Goal: Task Accomplishment & Management: Use online tool/utility

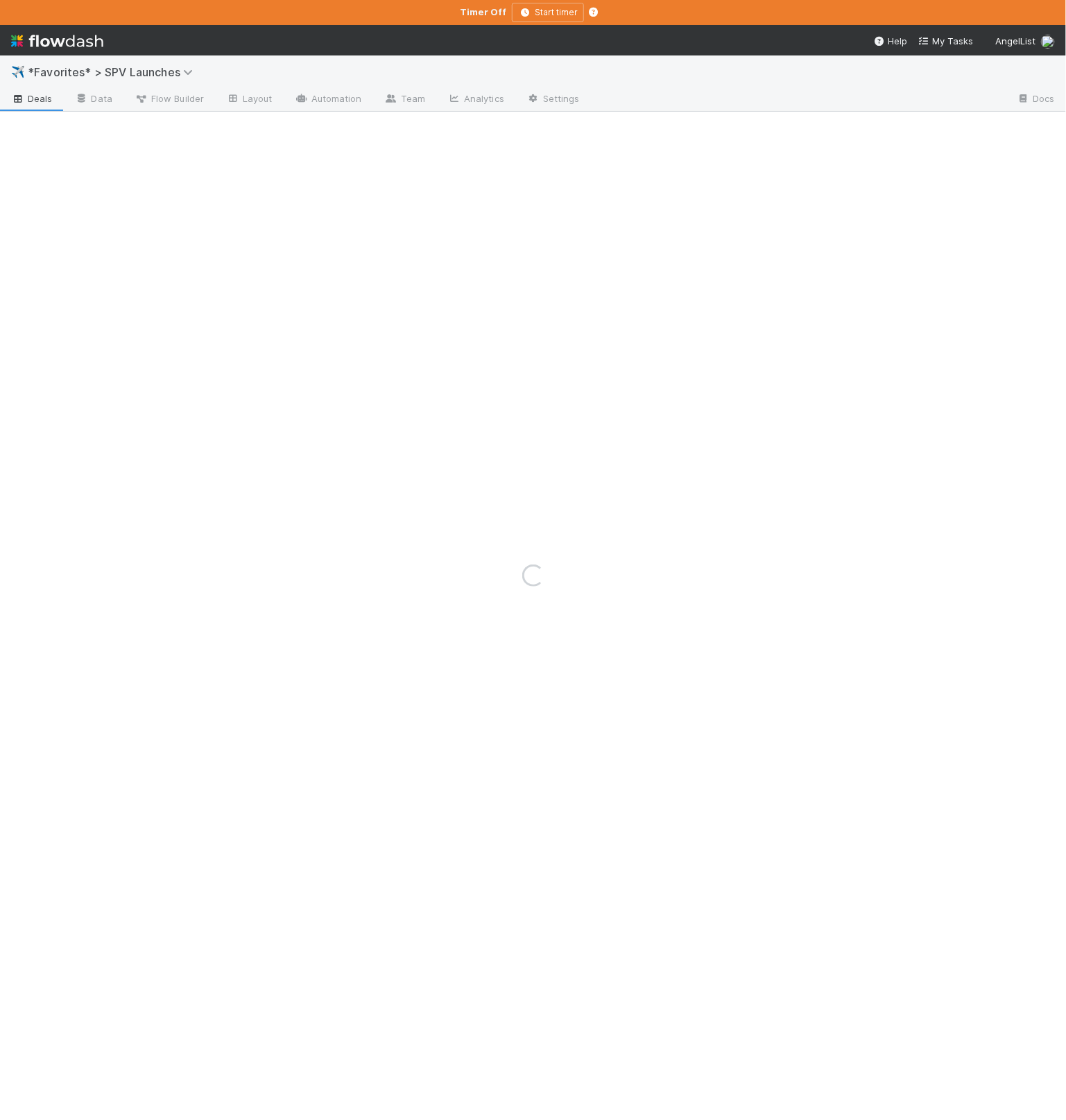
click at [161, 75] on div "Loading..." at bounding box center [533, 574] width 1066 height 1089
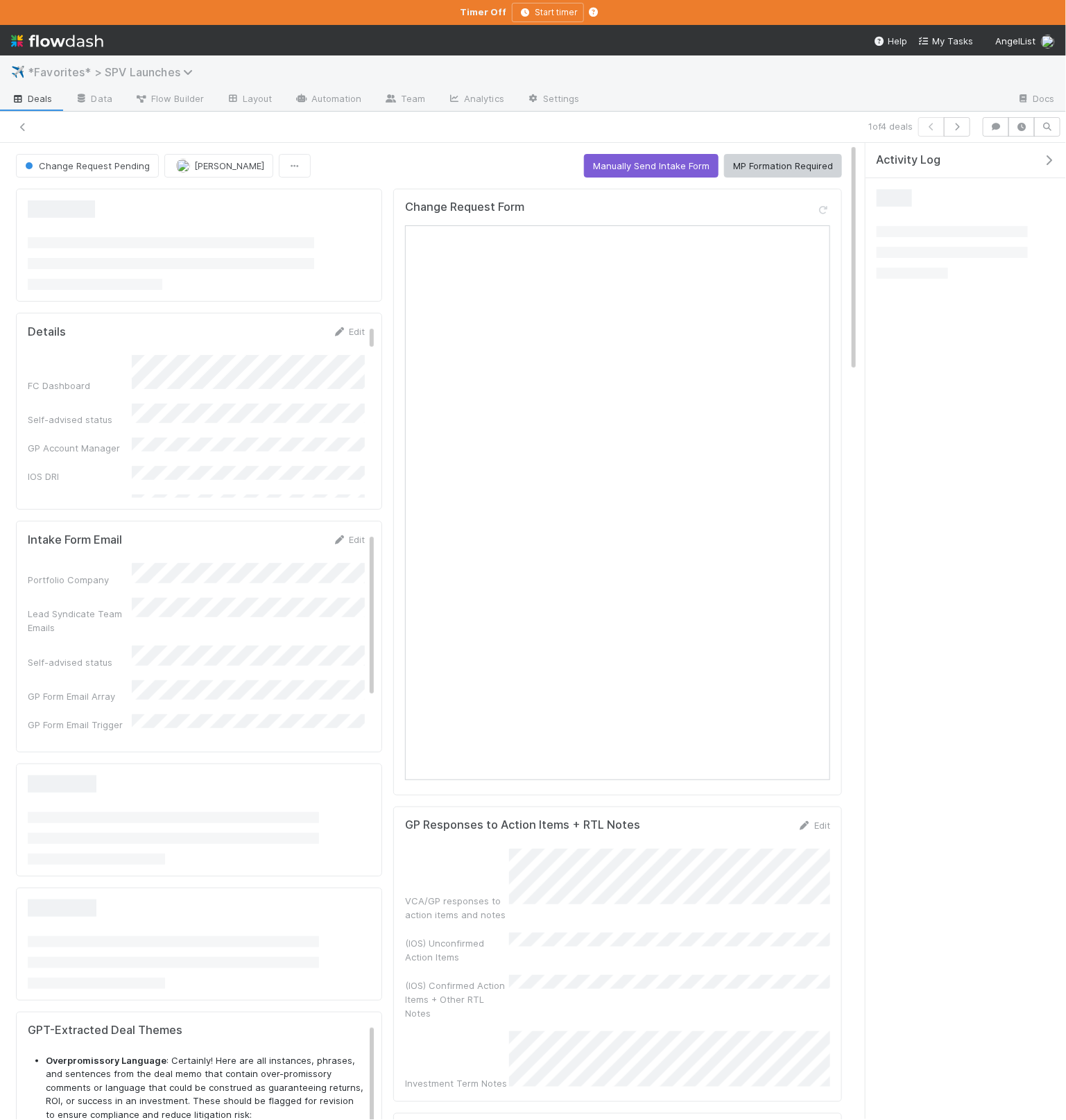
click at [172, 71] on span "*Favorites* > SPV Launches" at bounding box center [114, 72] width 172 height 14
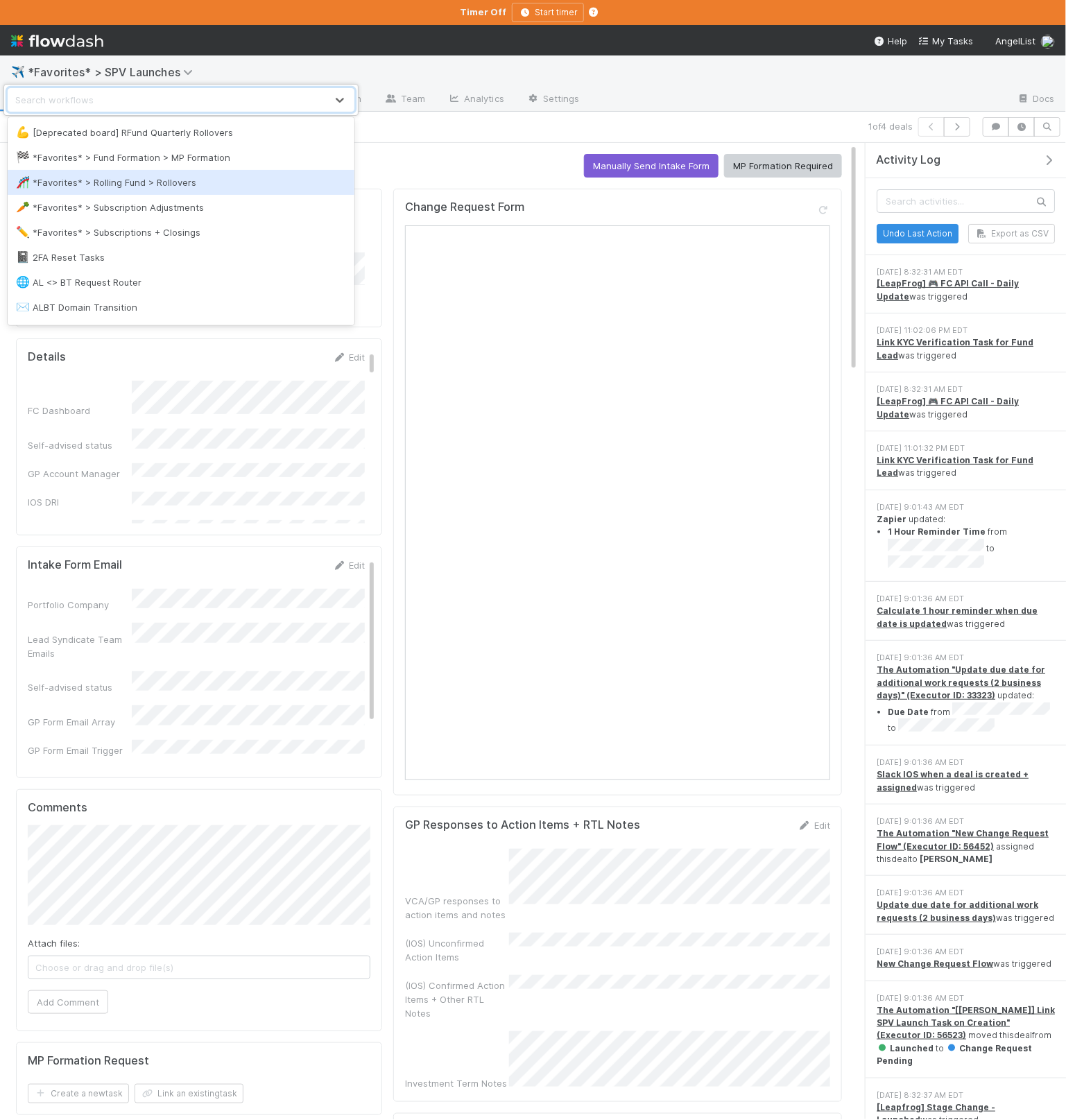
type input "f"
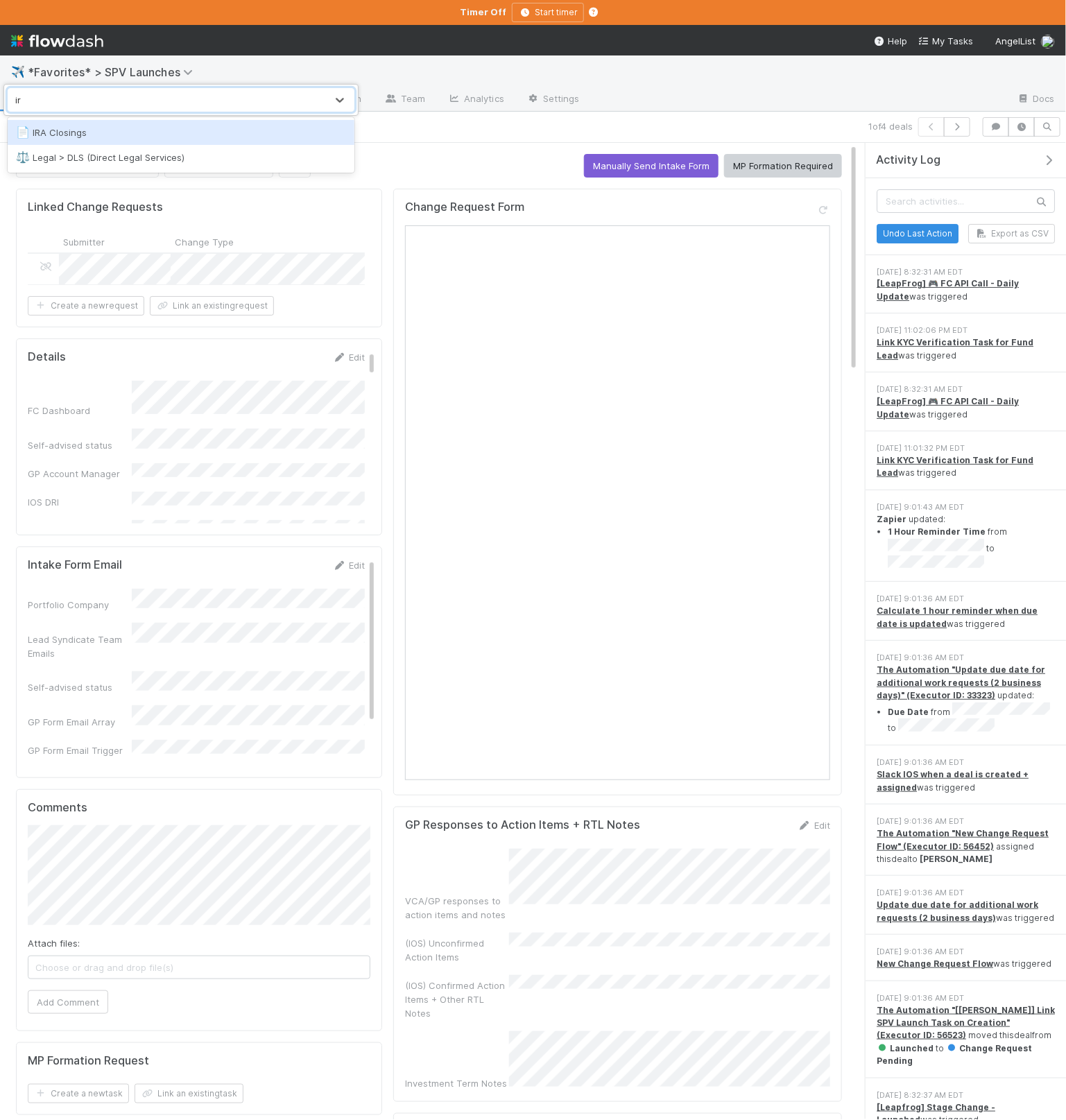
type input "ira"
click at [245, 127] on div "📄 IRA Closings" at bounding box center [181, 132] width 330 height 14
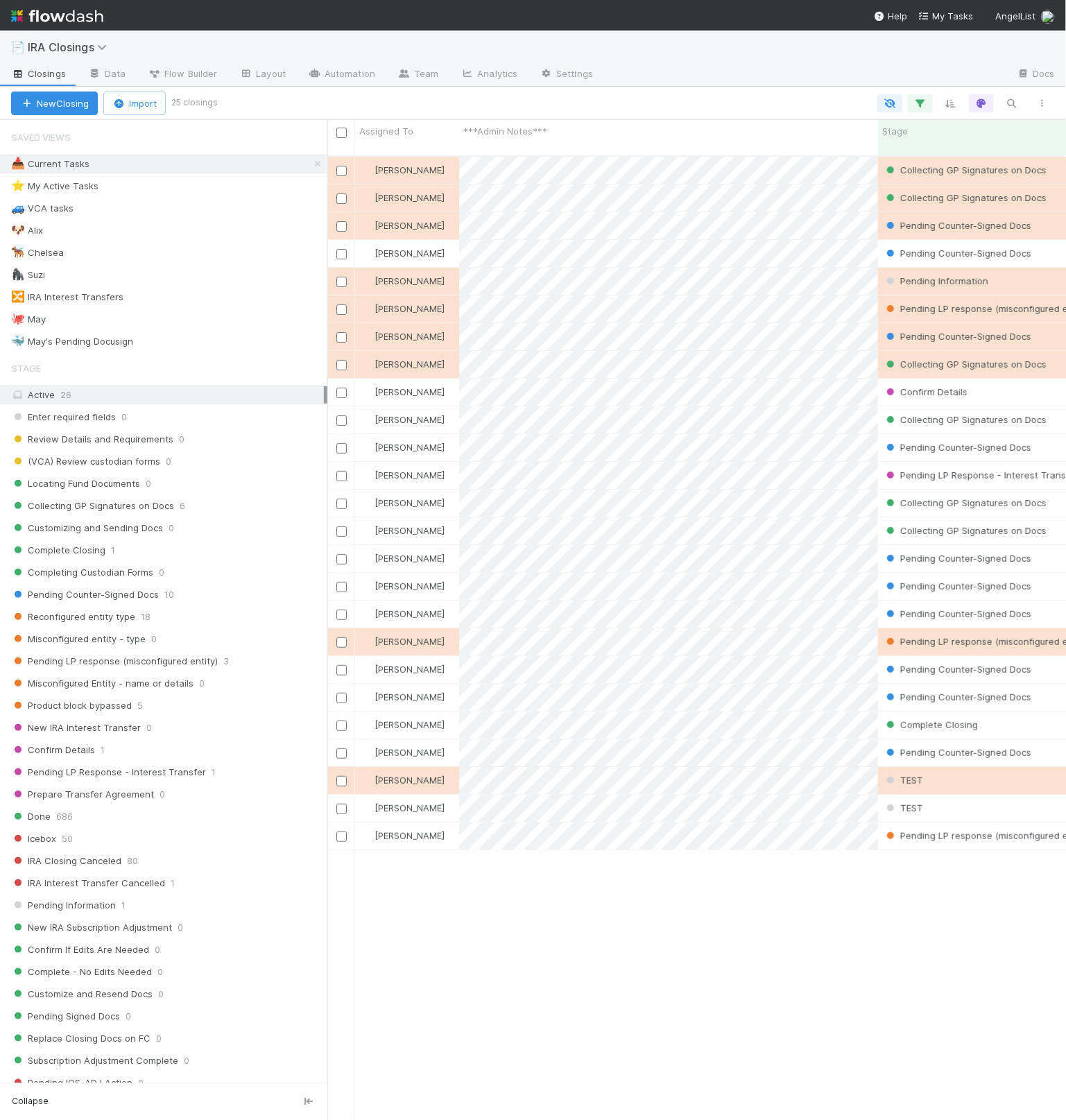
scroll to position [976, 740]
click at [208, 77] on span "Flow Builder" at bounding box center [183, 73] width 69 height 14
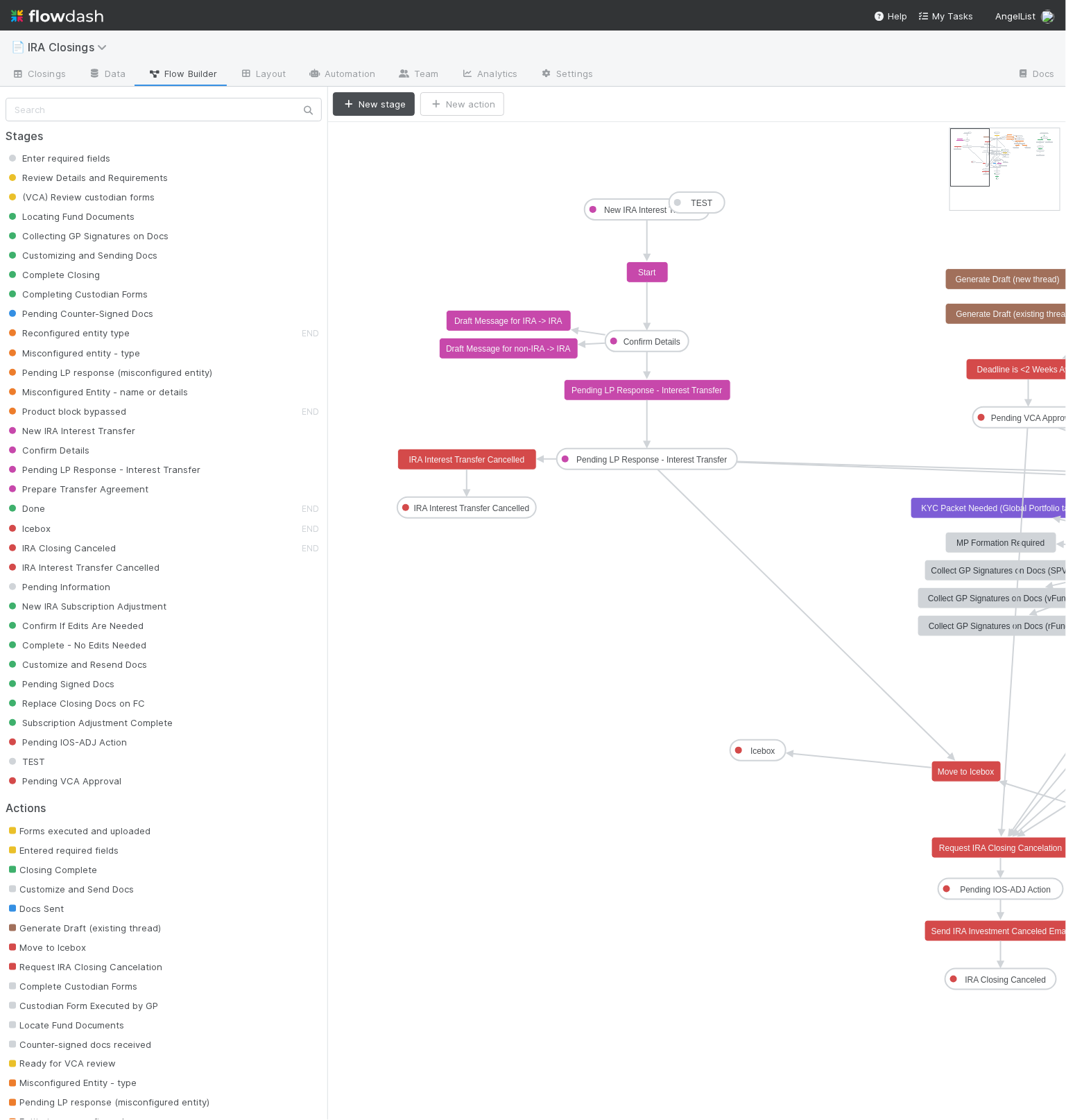
click at [661, 278] on rect at bounding box center [648, 272] width 42 height 21
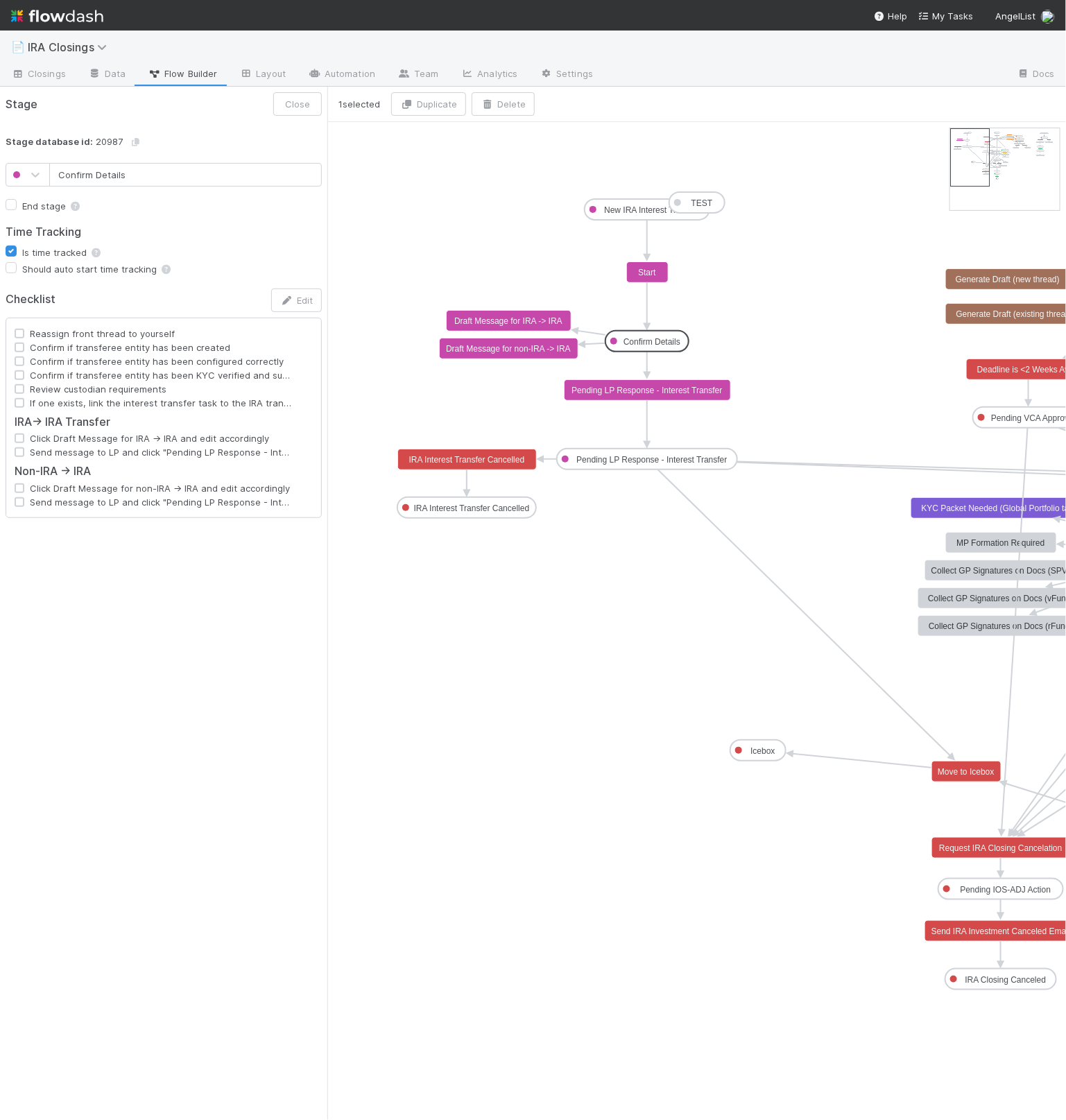
click at [670, 343] on text "Confirm Details" at bounding box center [652, 342] width 57 height 10
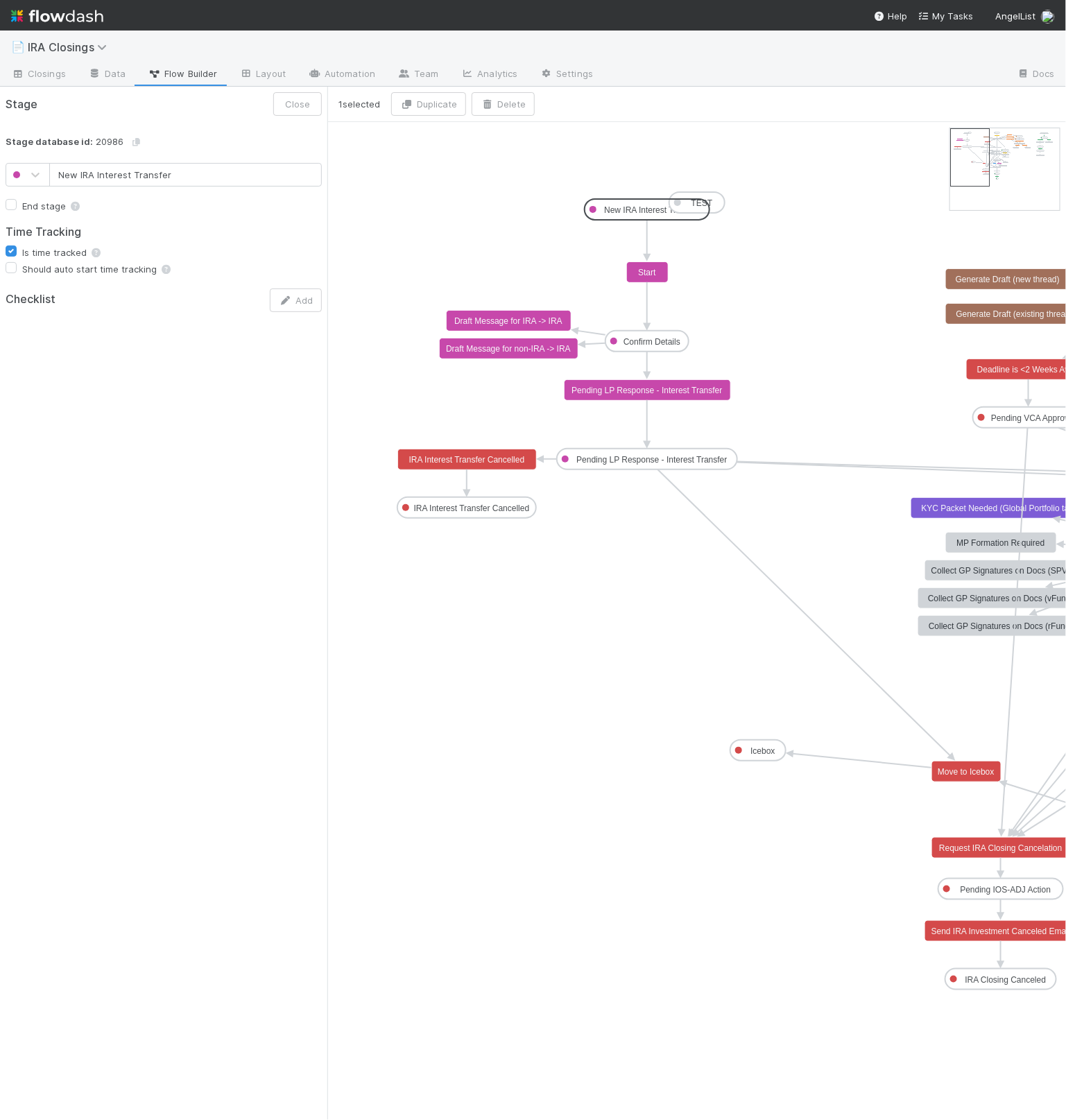
click at [620, 216] on rect at bounding box center [648, 209] width 125 height 21
click at [653, 270] on text "Start" at bounding box center [647, 272] width 18 height 10
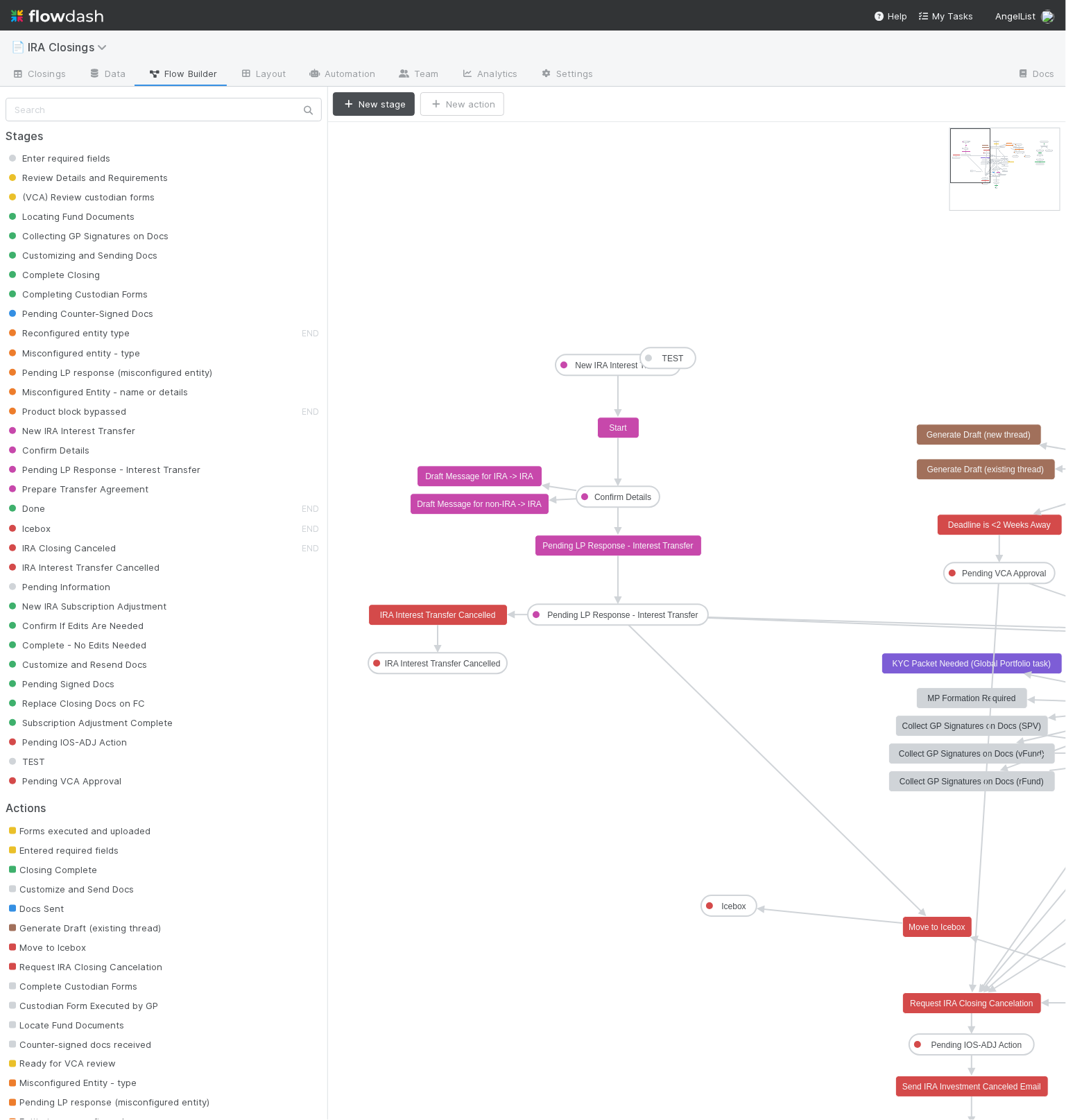
drag, startPoint x: 984, startPoint y: 168, endPoint x: 622, endPoint y: 371, distance: 415.0
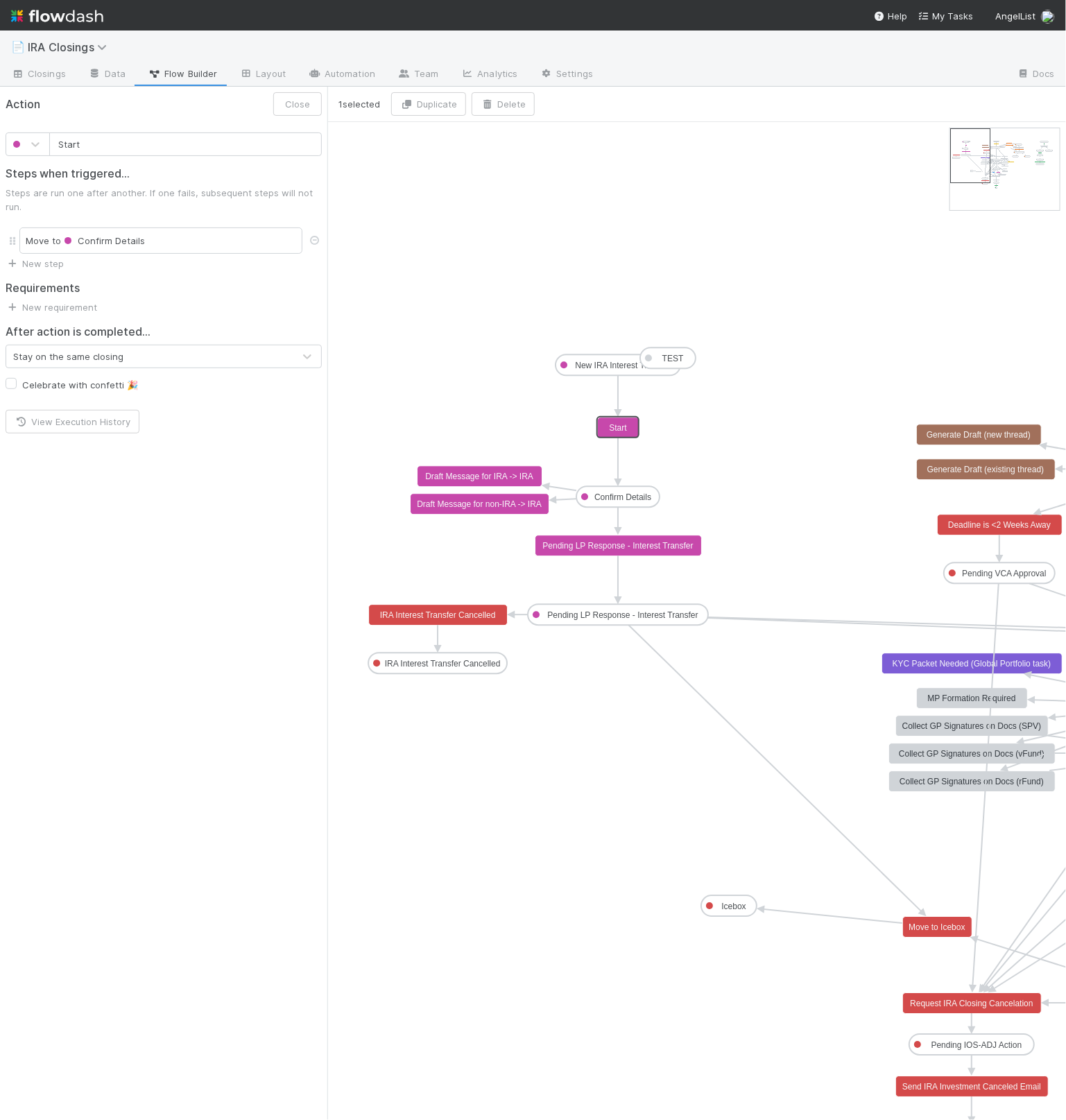
click at [621, 432] on text "Start" at bounding box center [619, 427] width 18 height 10
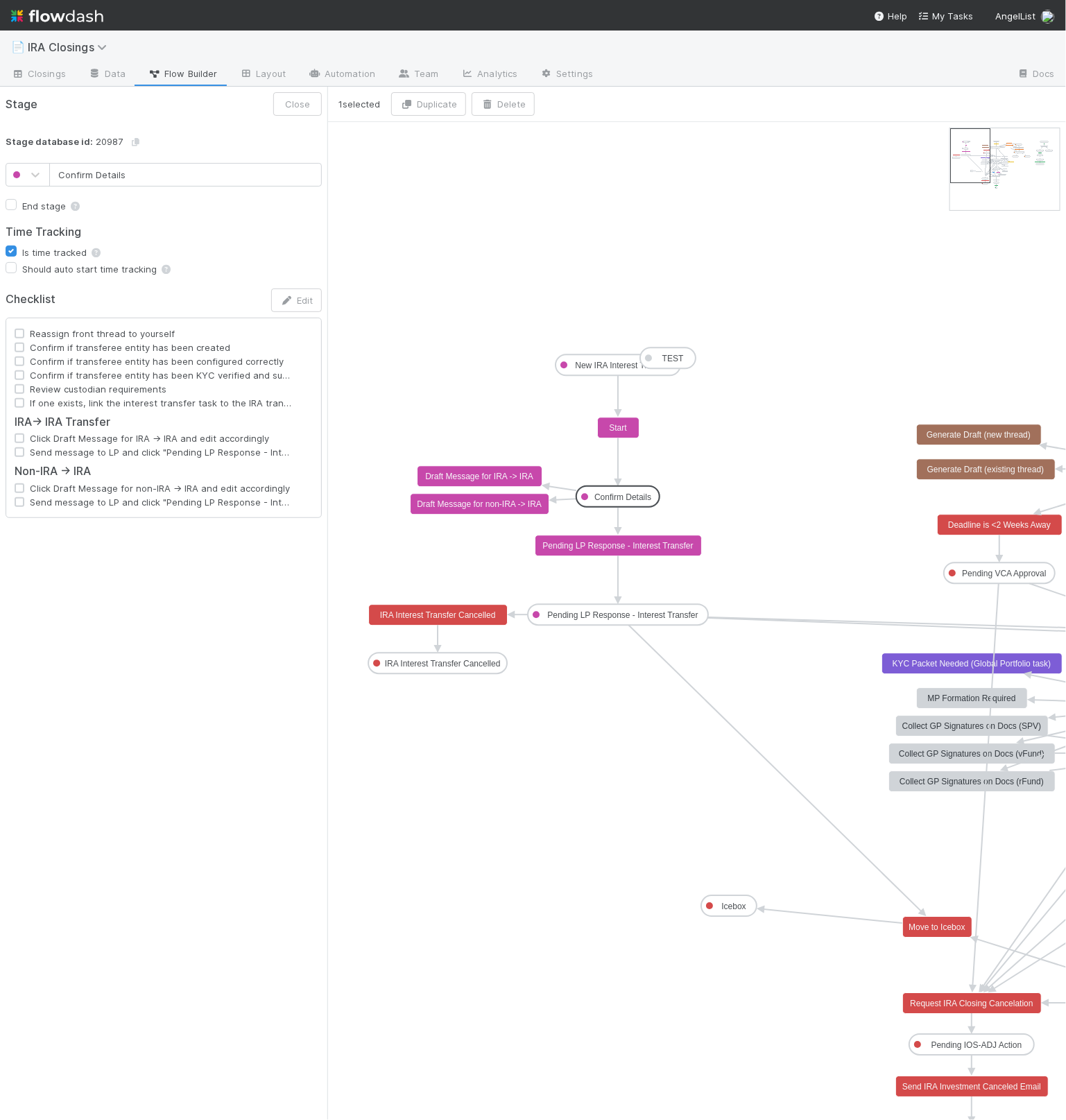
click at [625, 500] on text "Confirm Details" at bounding box center [623, 497] width 57 height 10
type input "Pending LP Response - Interest Transfer"
click at [667, 611] on text "Pending LP Response - Interest Transfer" at bounding box center [623, 615] width 150 height 10
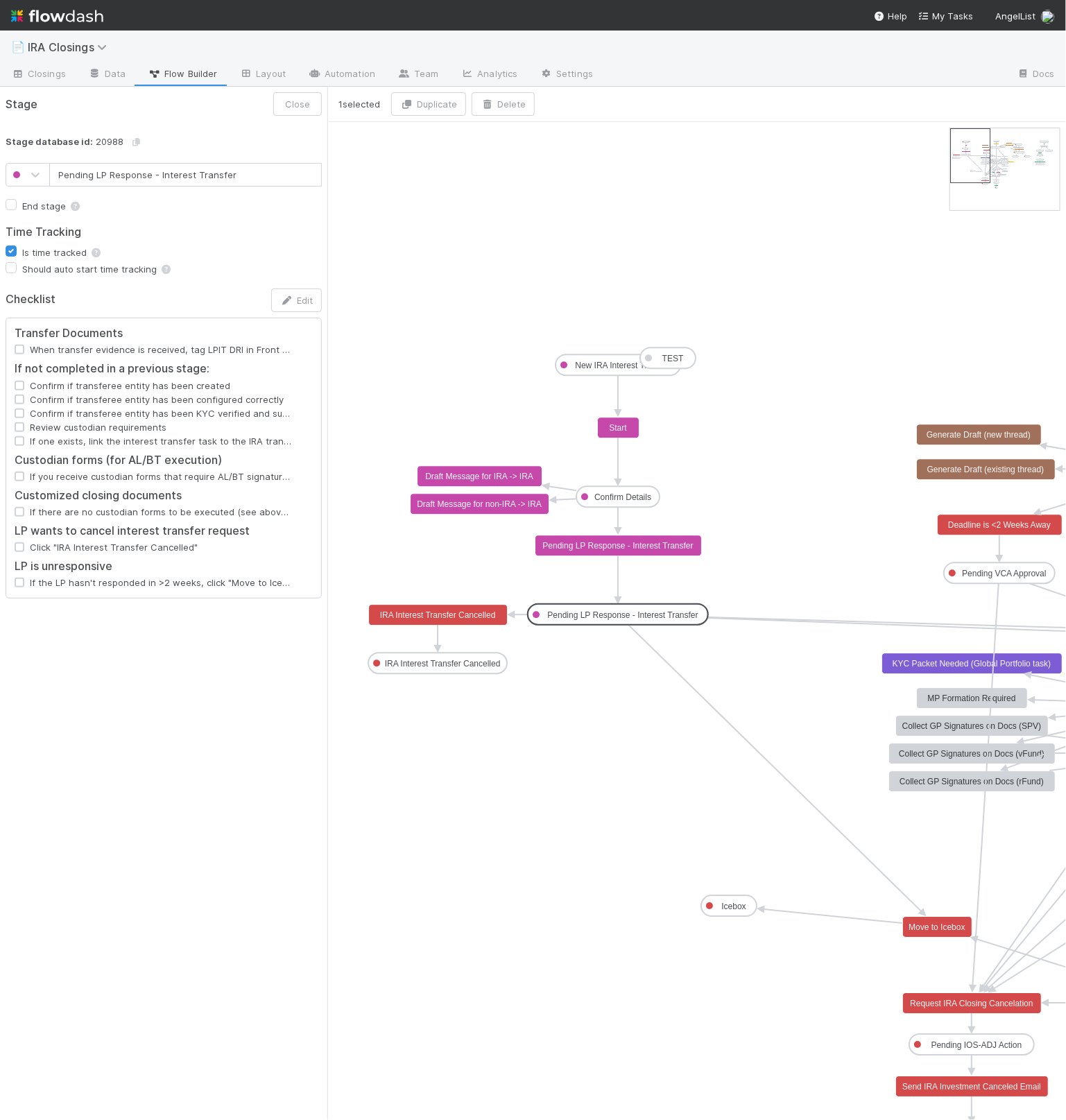
click at [518, 505] on text "Draft Message for non-IRA -> IRA" at bounding box center [480, 504] width 125 height 10
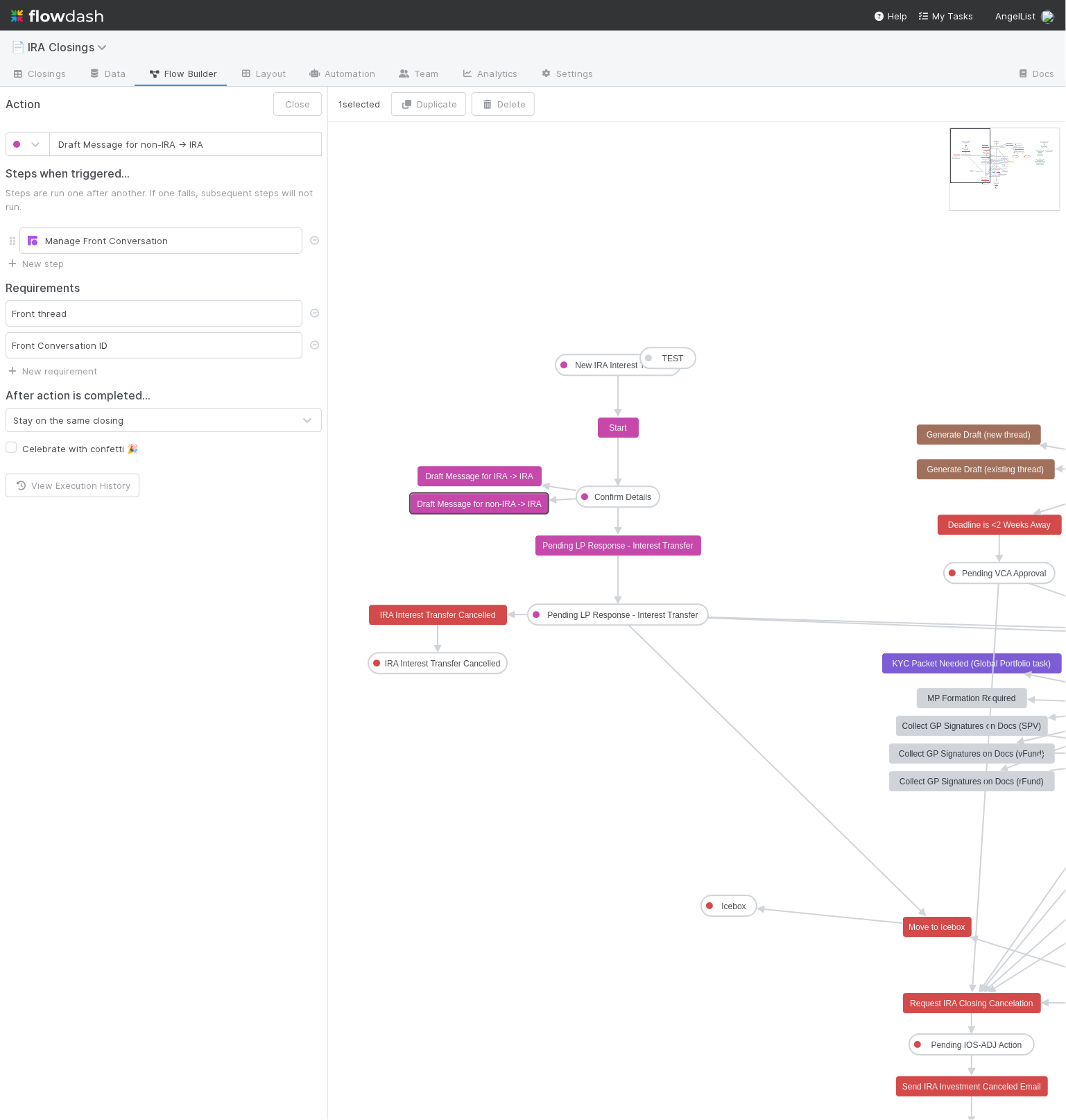
type input "Draft Message for IRA -> IRA"
click at [510, 476] on text "Draft Message for IRA -> IRA" at bounding box center [479, 476] width 108 height 10
drag, startPoint x: 734, startPoint y: 476, endPoint x: 876, endPoint y: 348, distance: 191.2
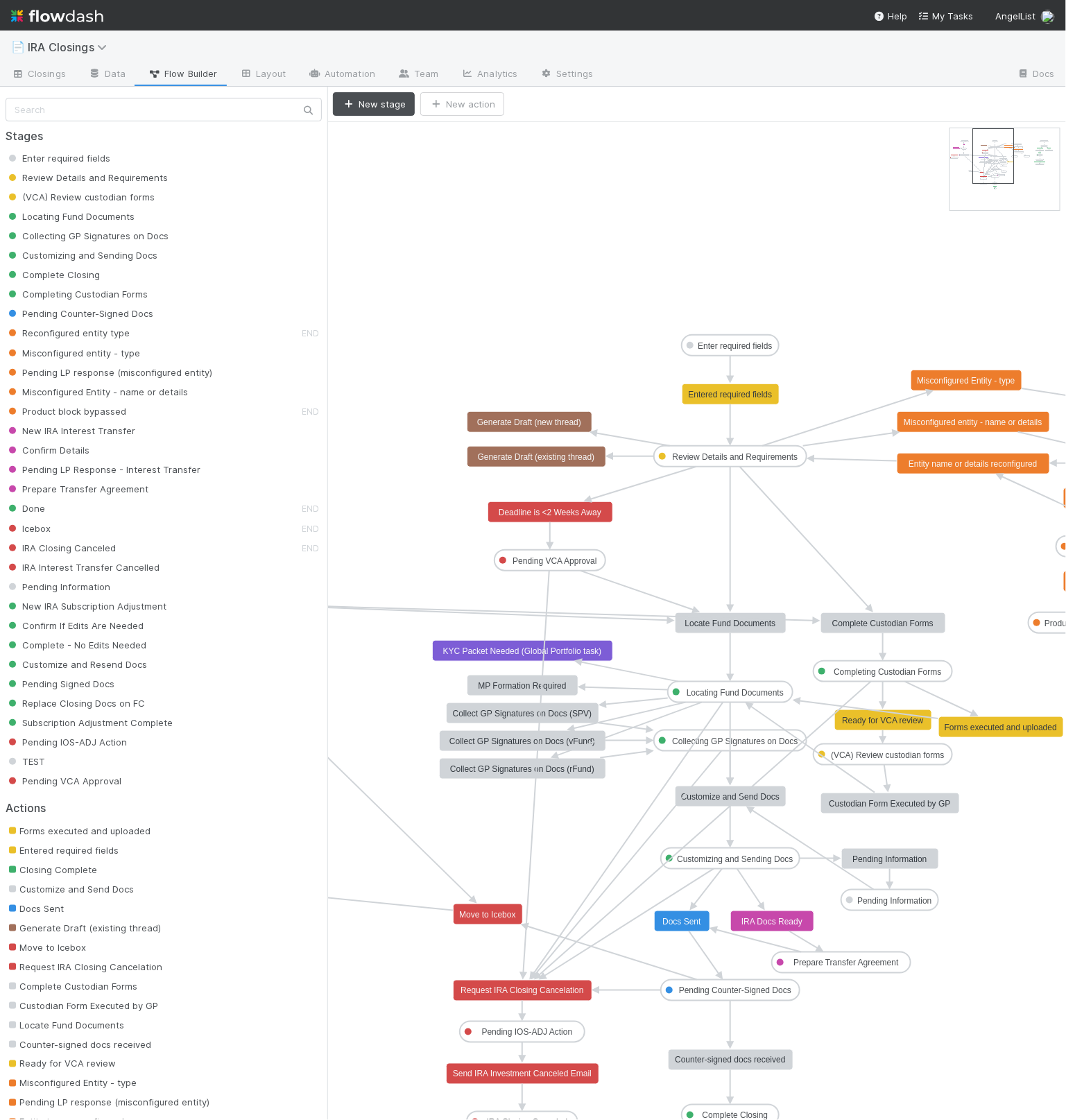
click at [743, 629] on rect at bounding box center [731, 623] width 111 height 21
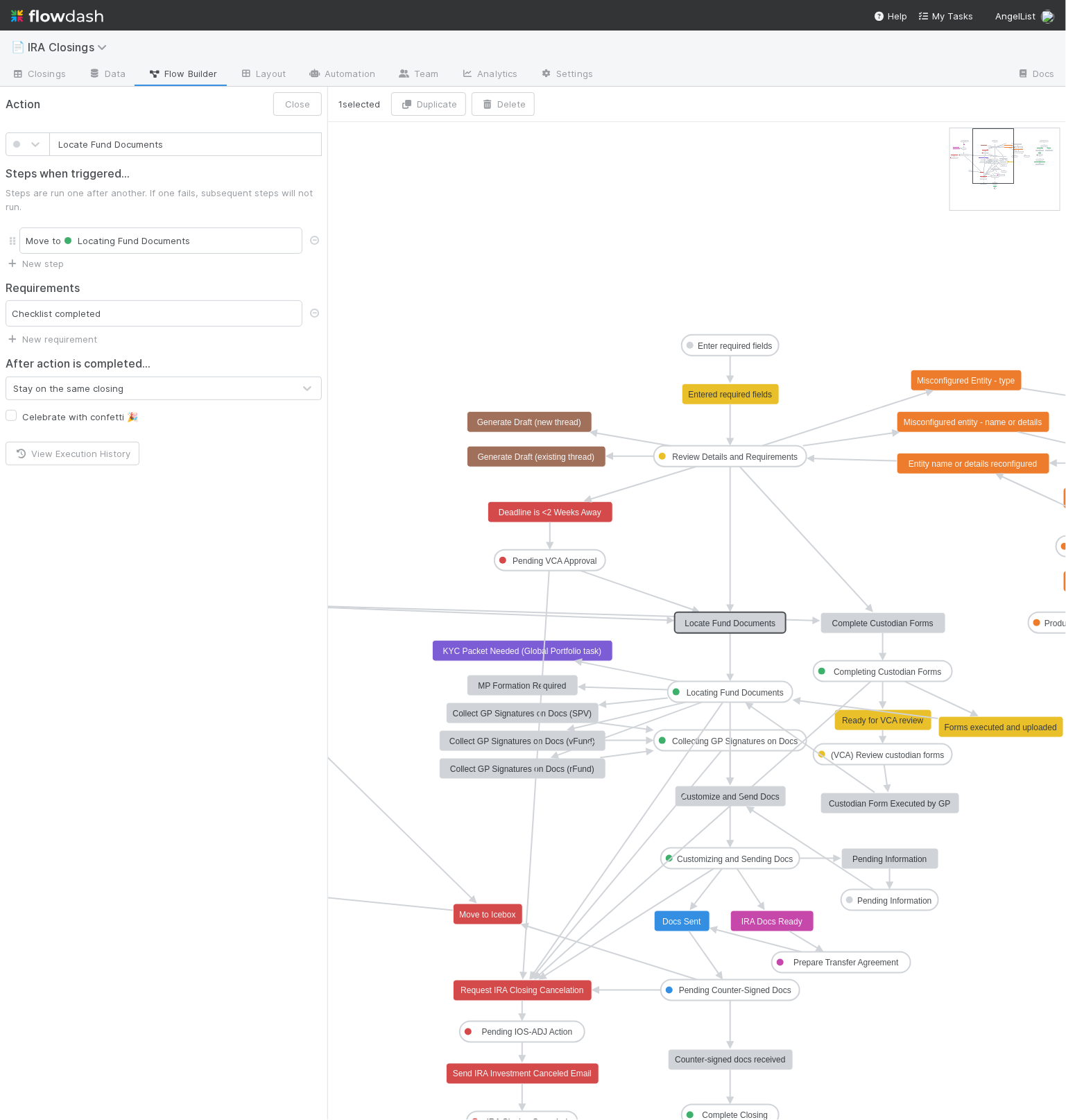
click at [768, 695] on text "Locating Fund Documents" at bounding box center [735, 692] width 97 height 10
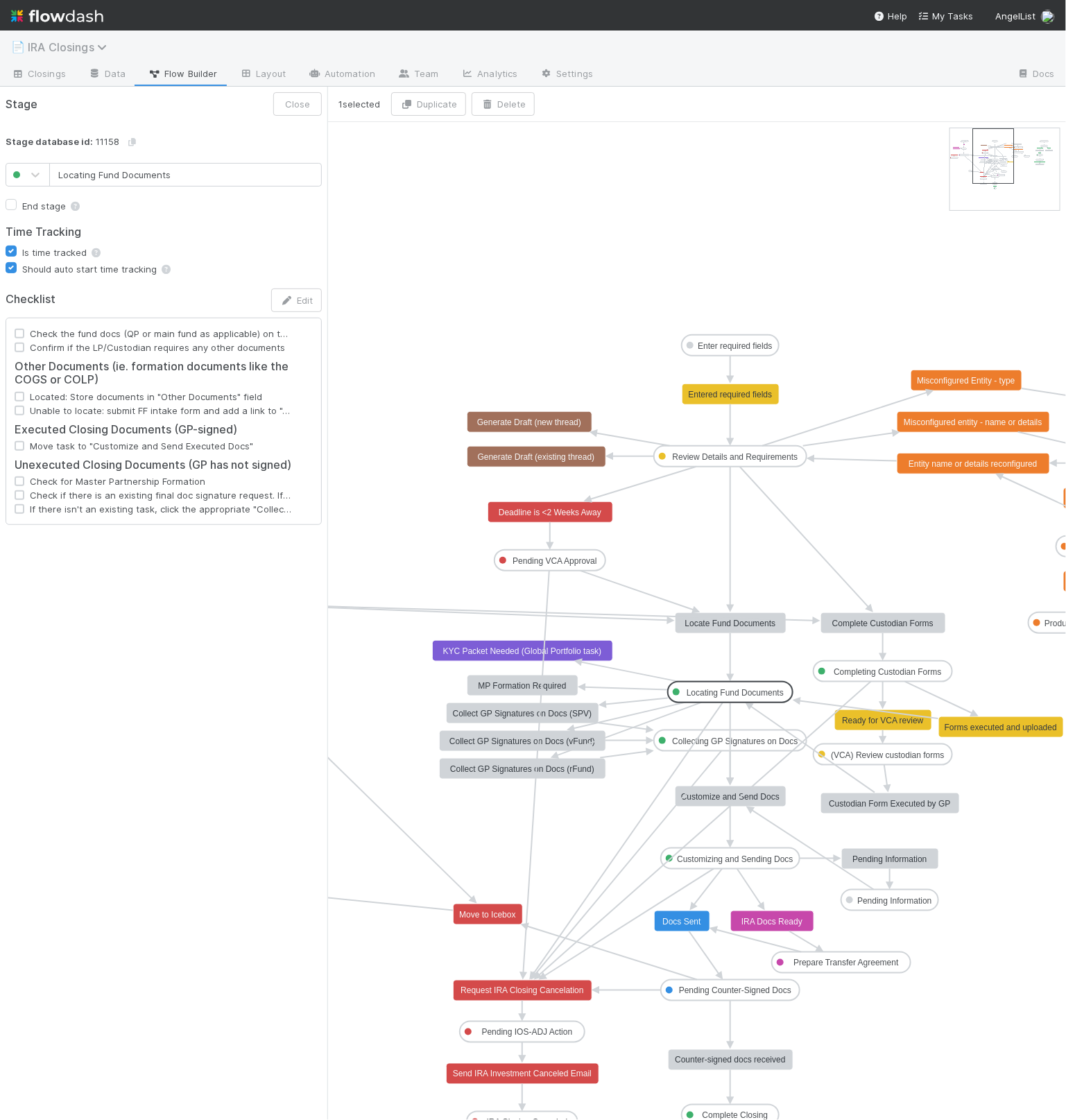
click at [77, 52] on span "IRA Closings" at bounding box center [71, 47] width 86 height 14
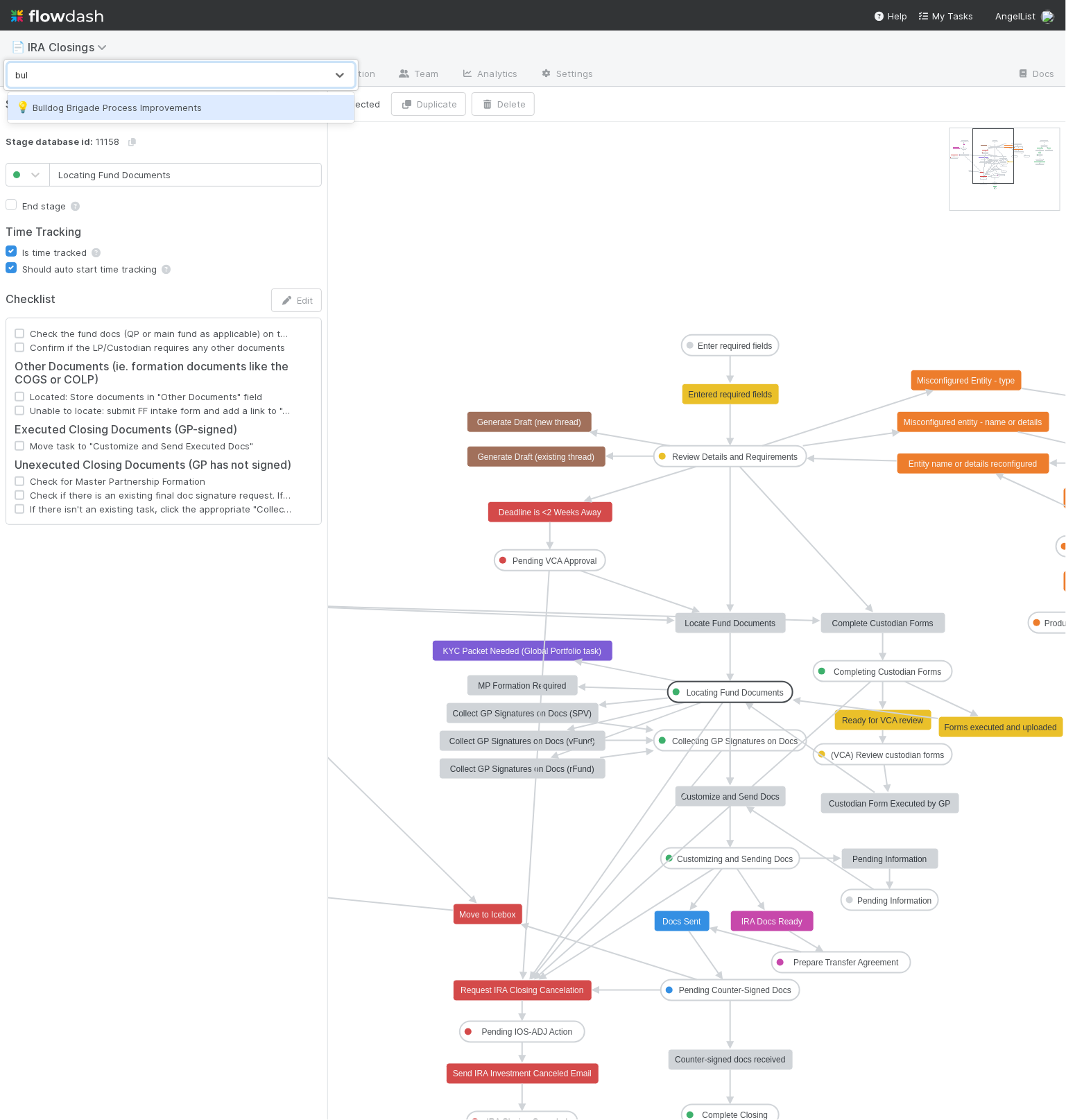
type input "bull"
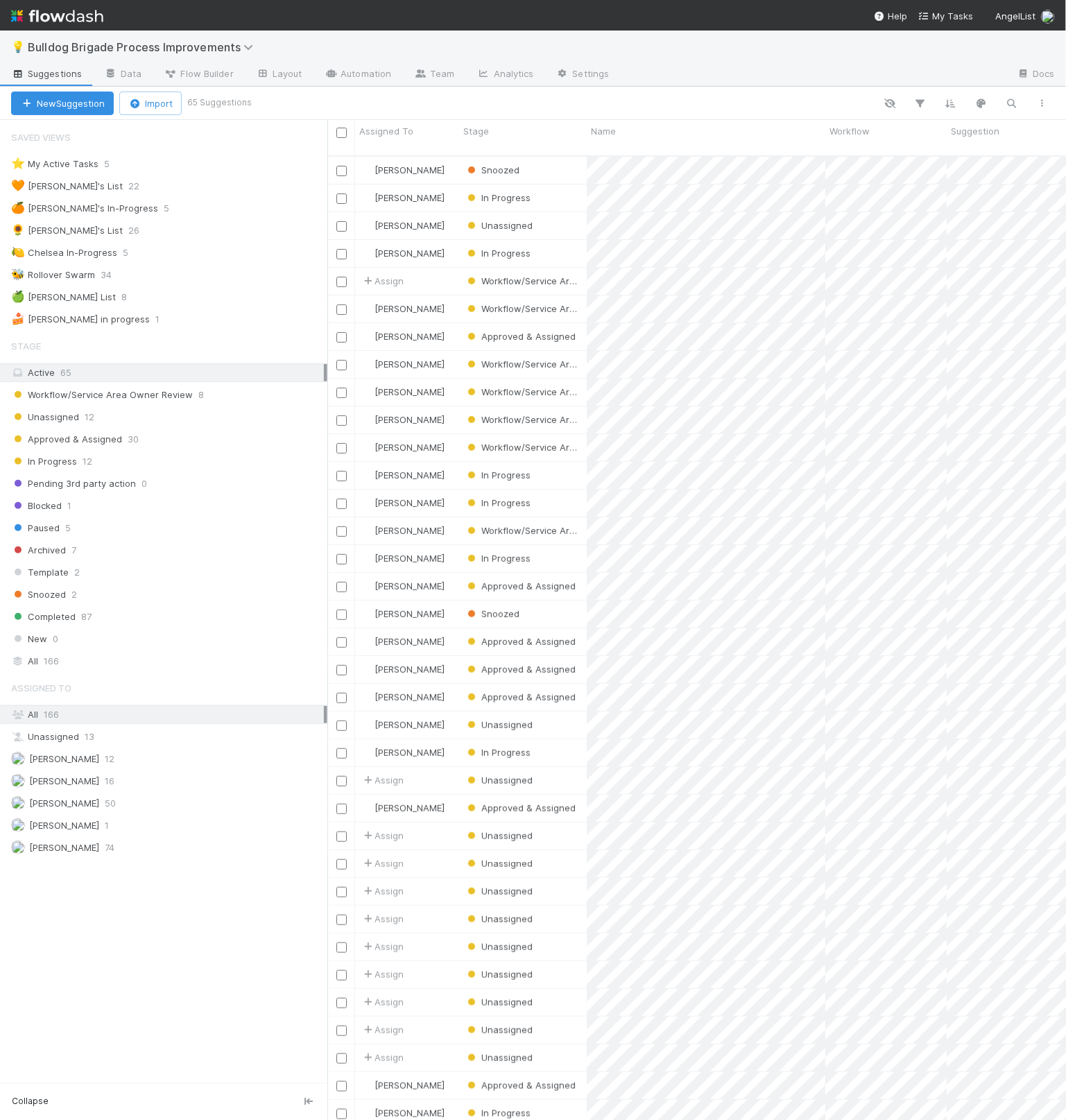
scroll to position [976, 740]
click at [572, 219] on div "Unassigned" at bounding box center [522, 225] width 127 height 27
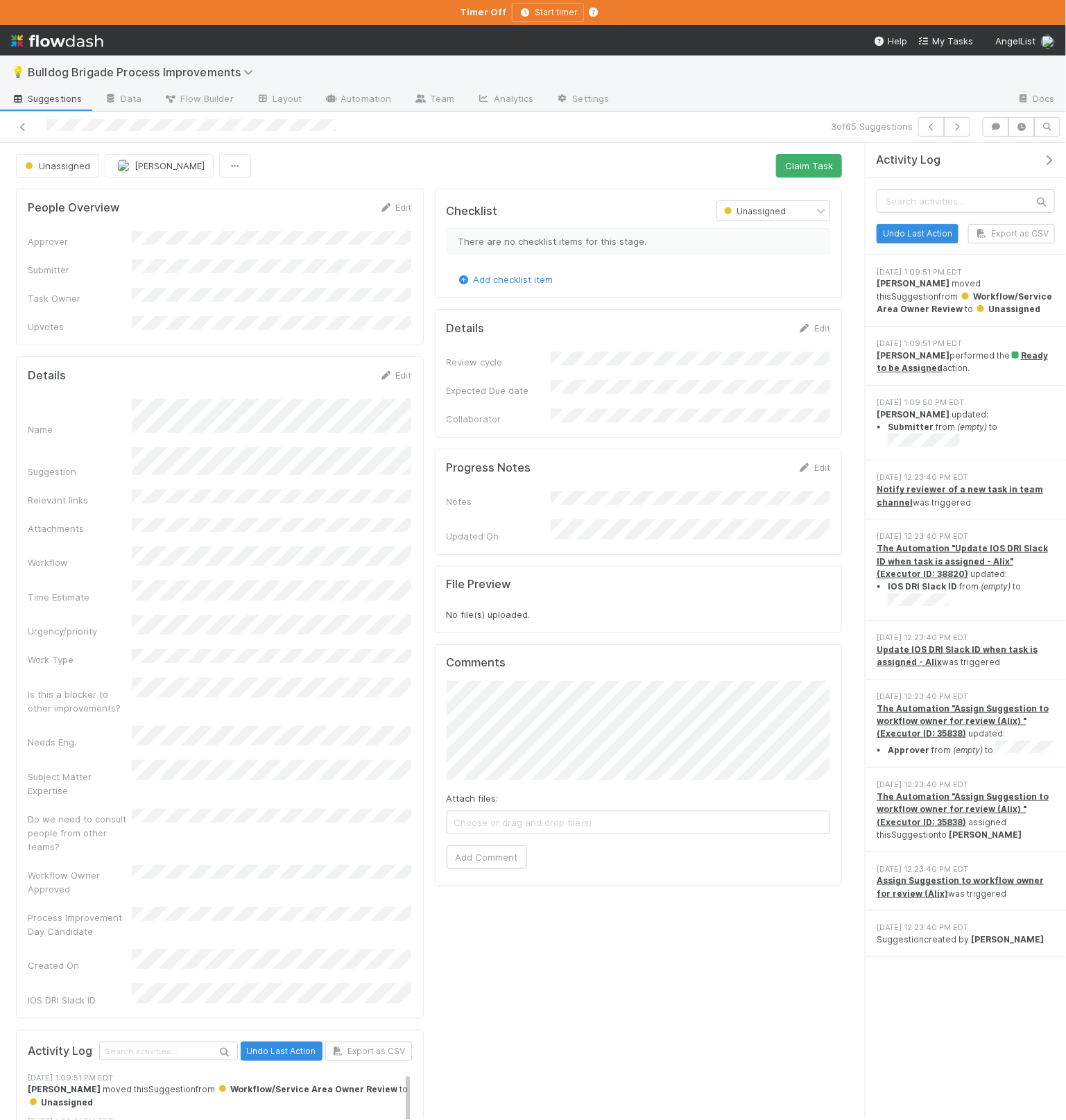
click at [432, 236] on div "Checklist Unassigned There are no checklist items for this stage. Add checklist…" at bounding box center [639, 781] width 419 height 1194
click at [431, 342] on div "Checklist Unassigned There are no checklist items for this stage. Add checklist…" at bounding box center [639, 781] width 419 height 1194
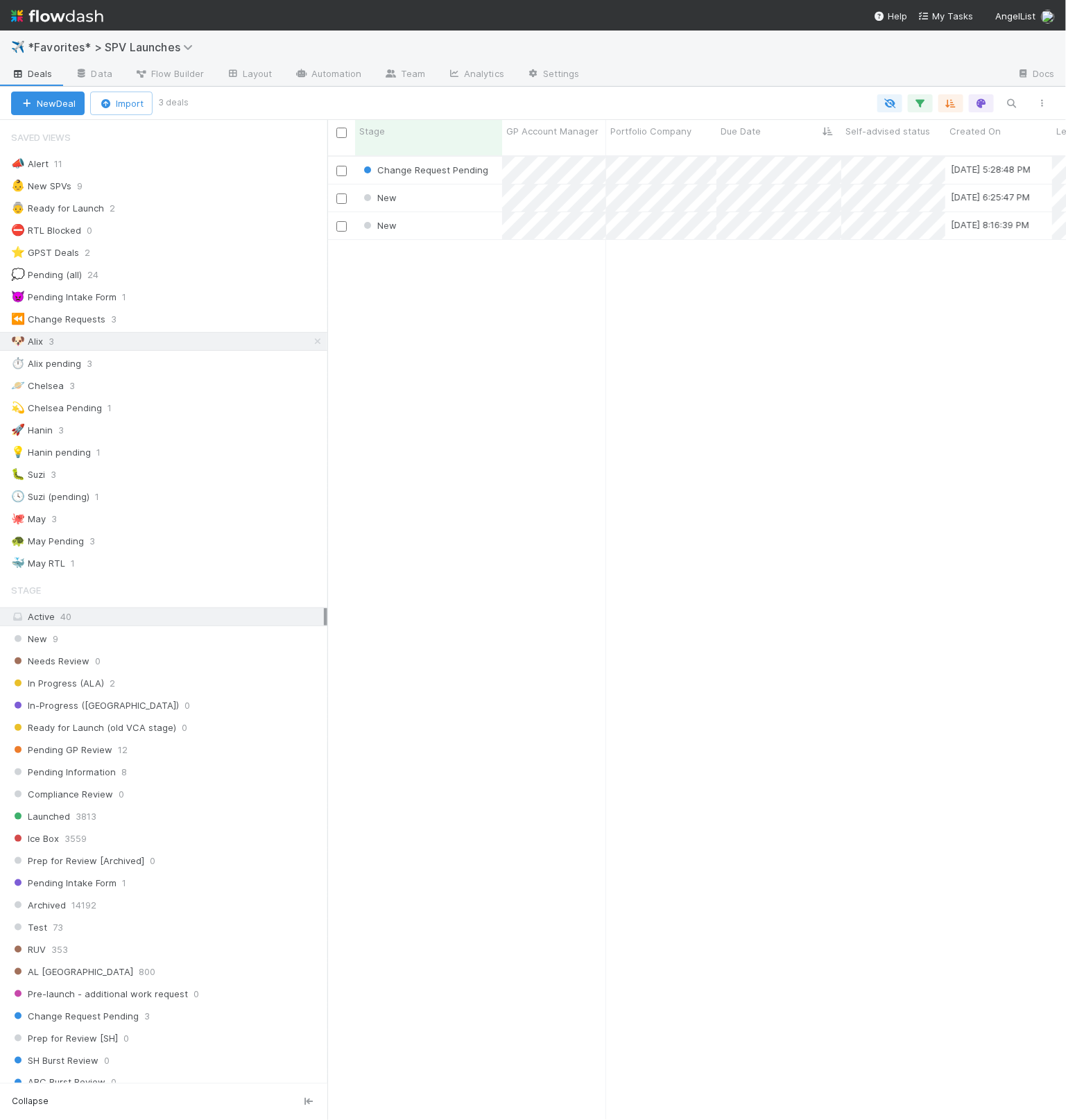
scroll to position [976, 740]
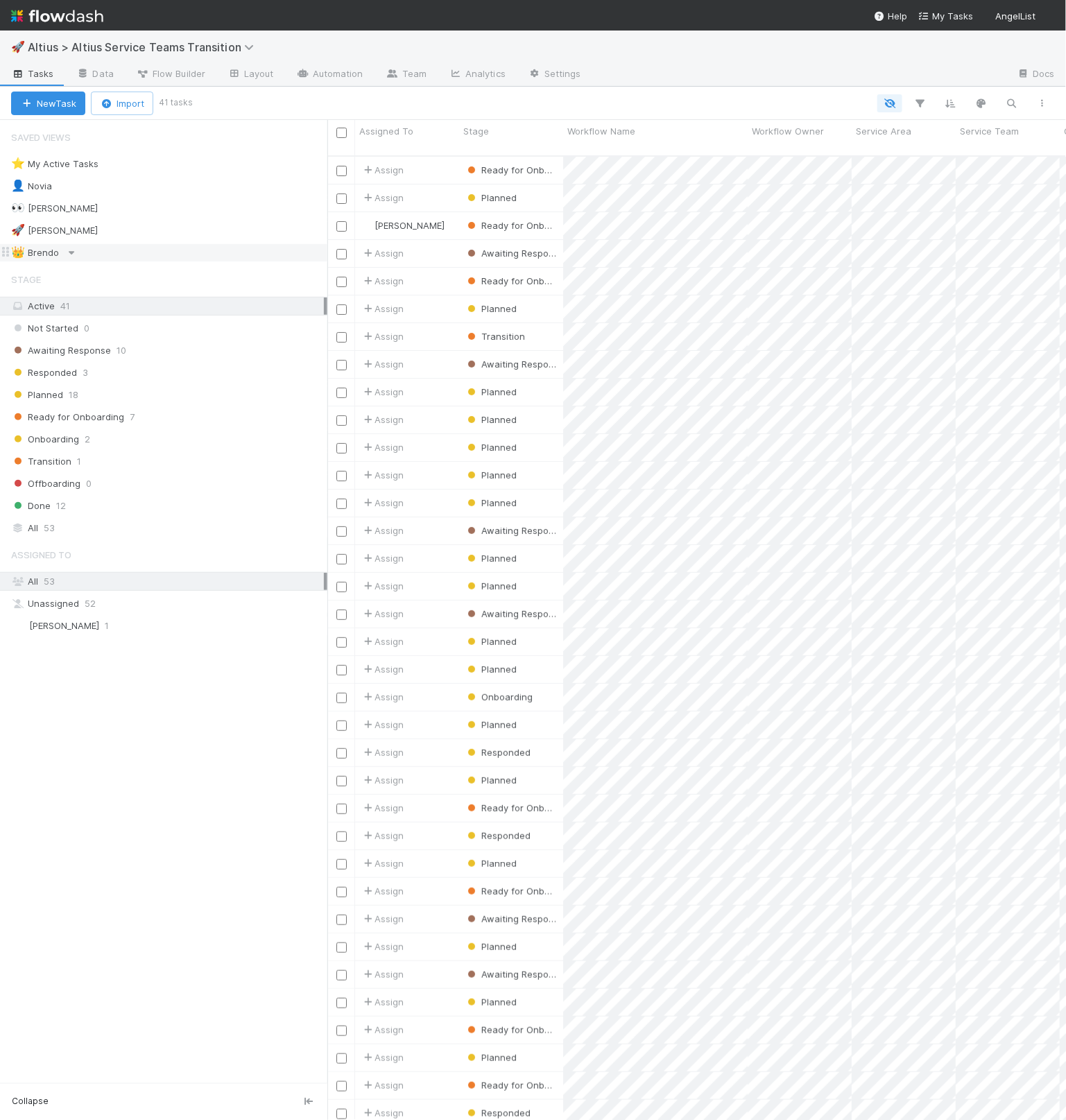
scroll to position [976, 740]
click at [105, 211] on div "👀 [PERSON_NAME] 9" at bounding box center [169, 208] width 316 height 18
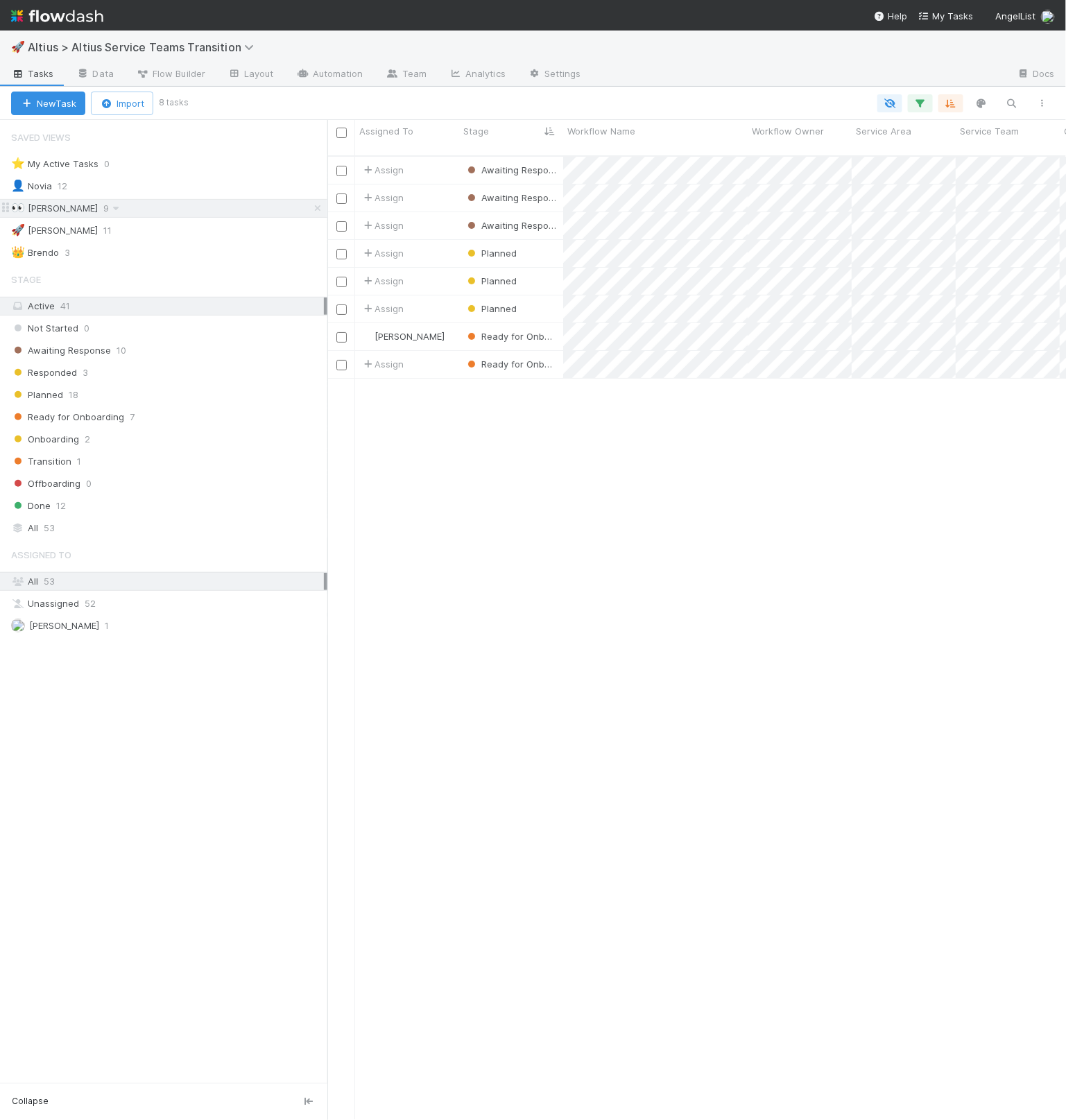
scroll to position [976, 740]
click at [34, 232] on div "🚀 William" at bounding box center [55, 230] width 87 height 18
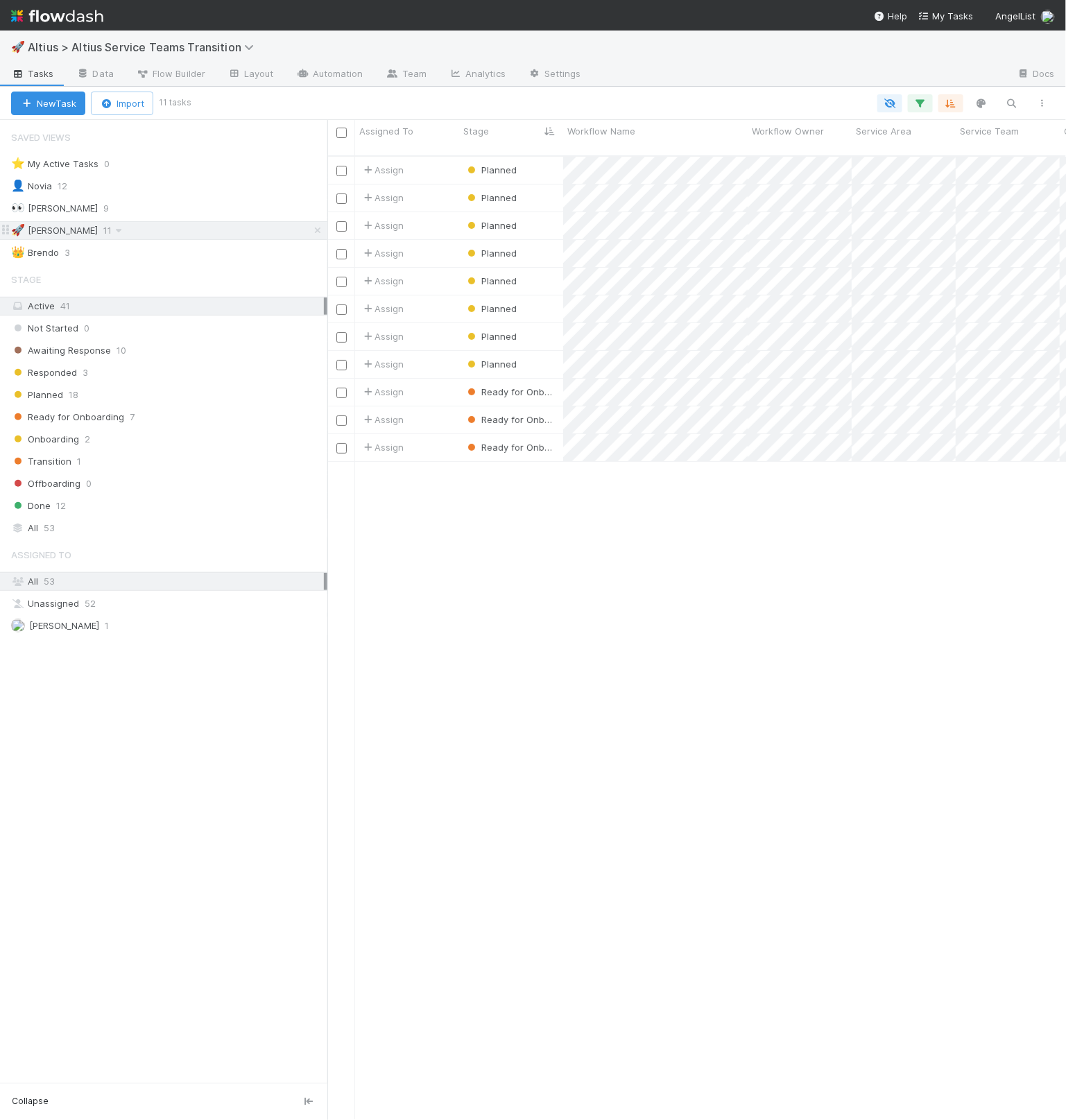
scroll to position [976, 740]
click at [402, 78] on link "Team" at bounding box center [407, 75] width 63 height 22
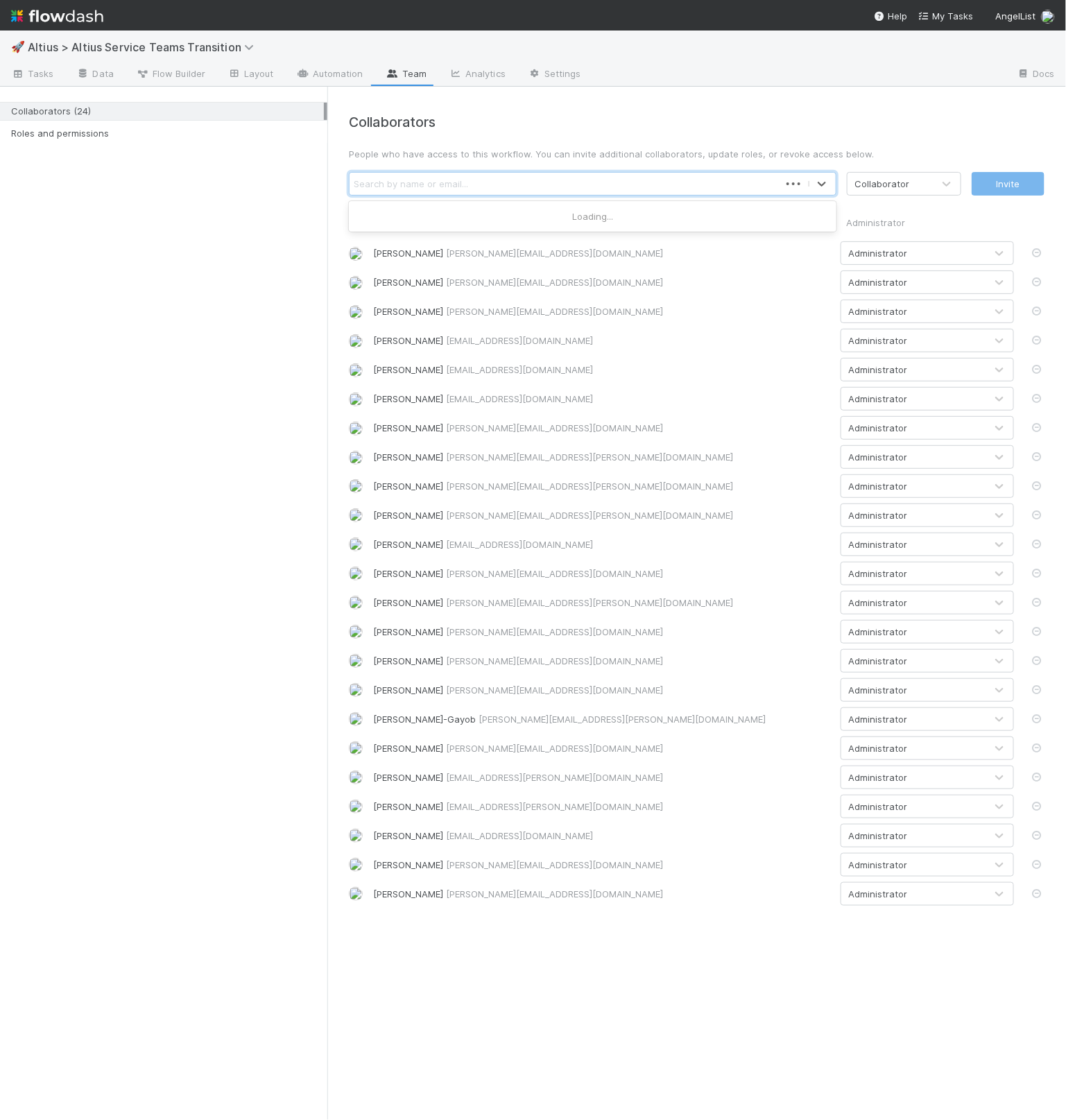
click at [726, 189] on div "Search by name or email..." at bounding box center [565, 183] width 430 height 22
type input "suzi"
click at [829, 970] on div "Collaborators People who have access to this workflow. You can invite additiona…" at bounding box center [696, 603] width 739 height 1033
click at [28, 70] on span "Tasks" at bounding box center [32, 73] width 43 height 14
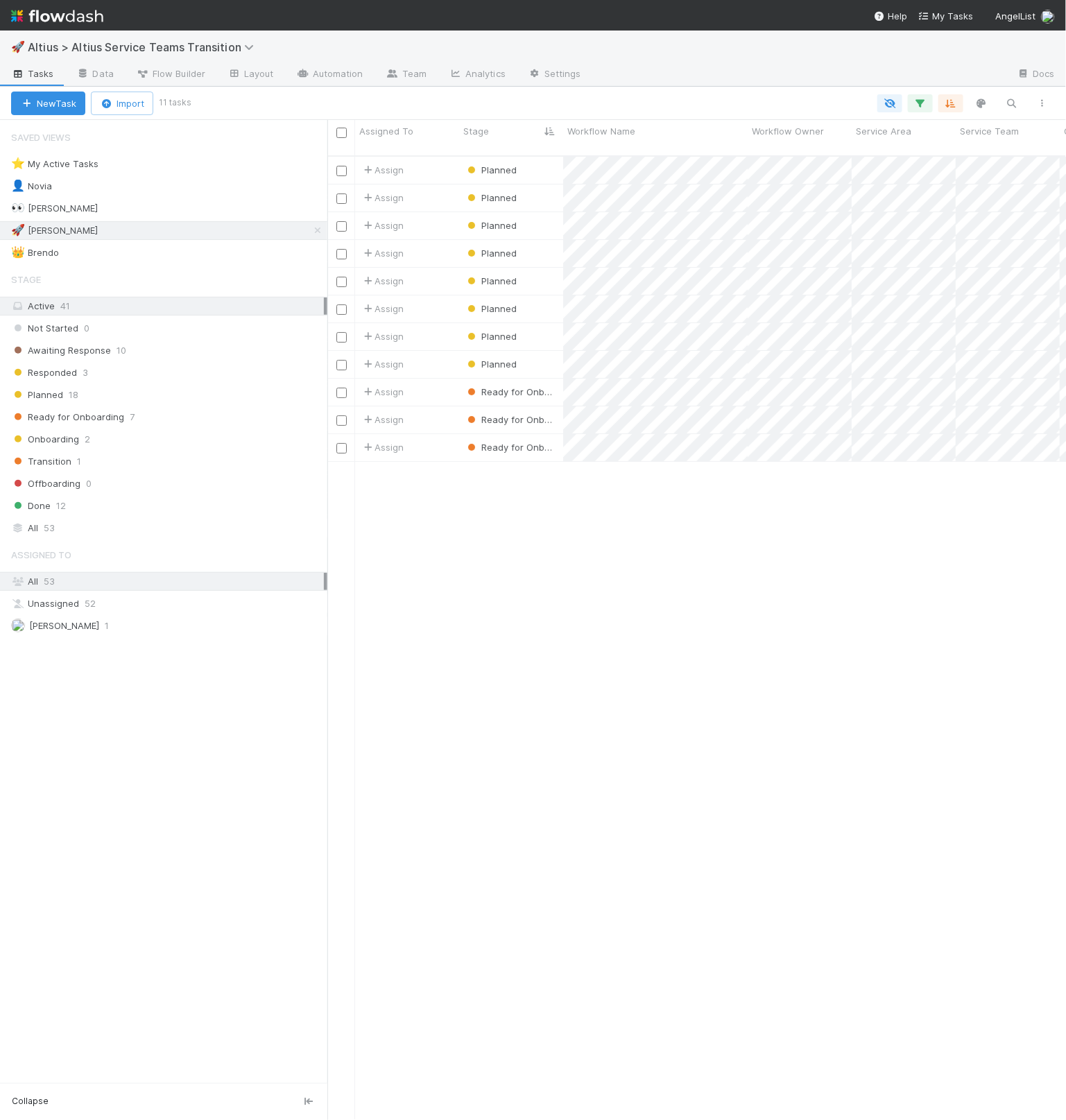
scroll to position [976, 740]
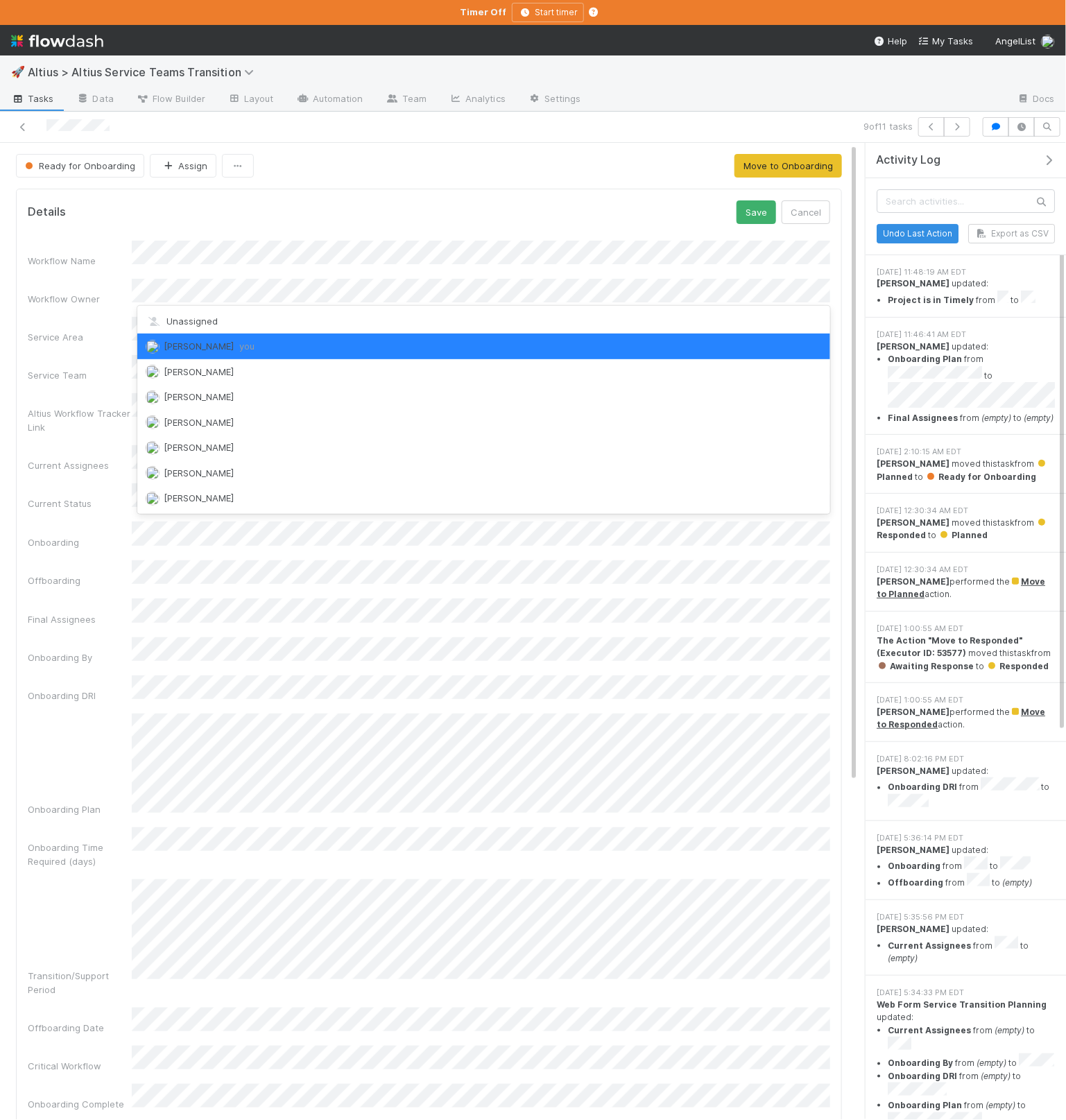
click at [740, 195] on div "Details Save Cancel Workflow Name Workflow Owner Service Area Service Team Alti…" at bounding box center [429, 842] width 827 height 1307
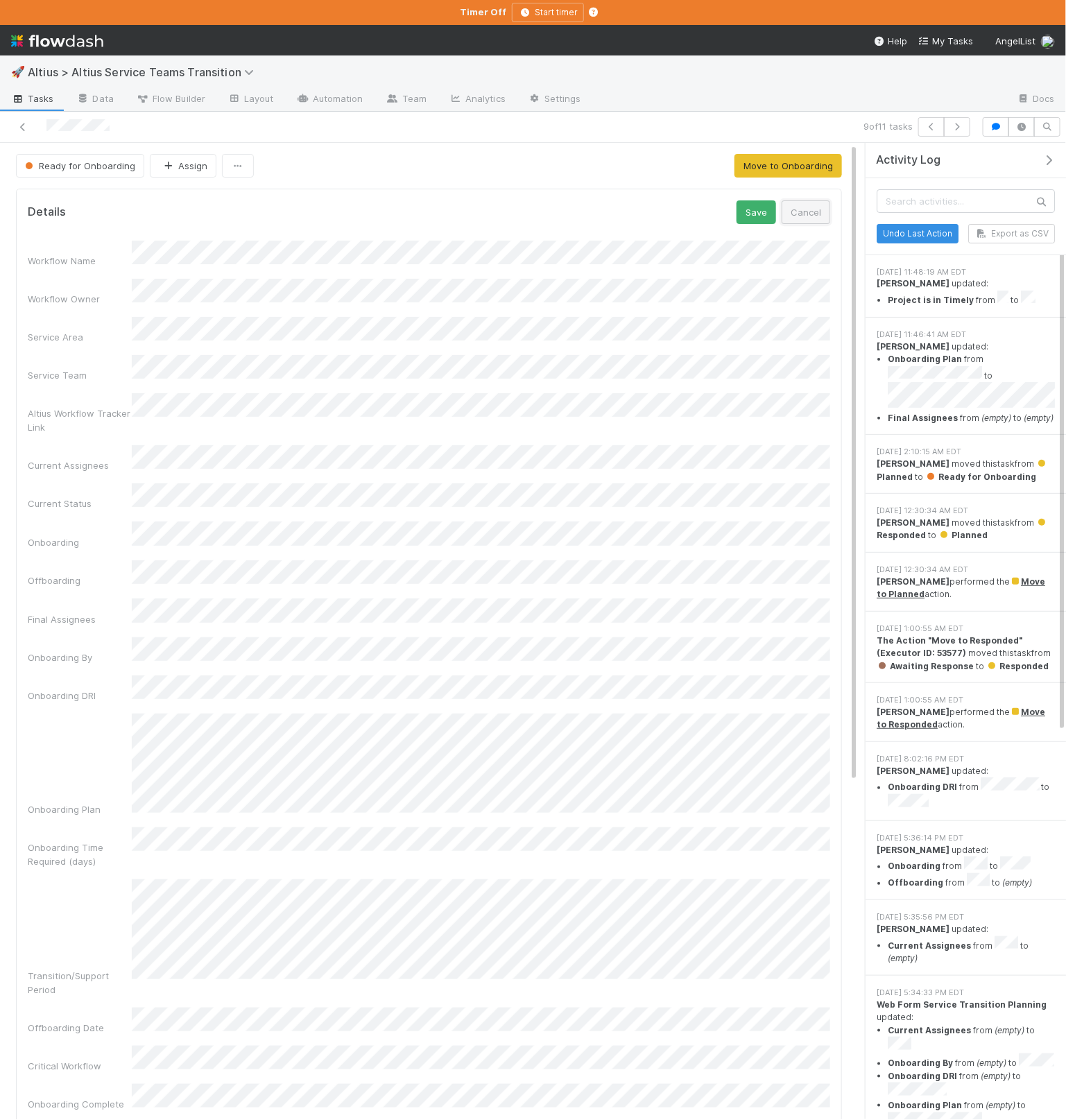
click at [802, 208] on button "Cancel" at bounding box center [806, 212] width 49 height 24
